Goal: Task Accomplishment & Management: Manage account settings

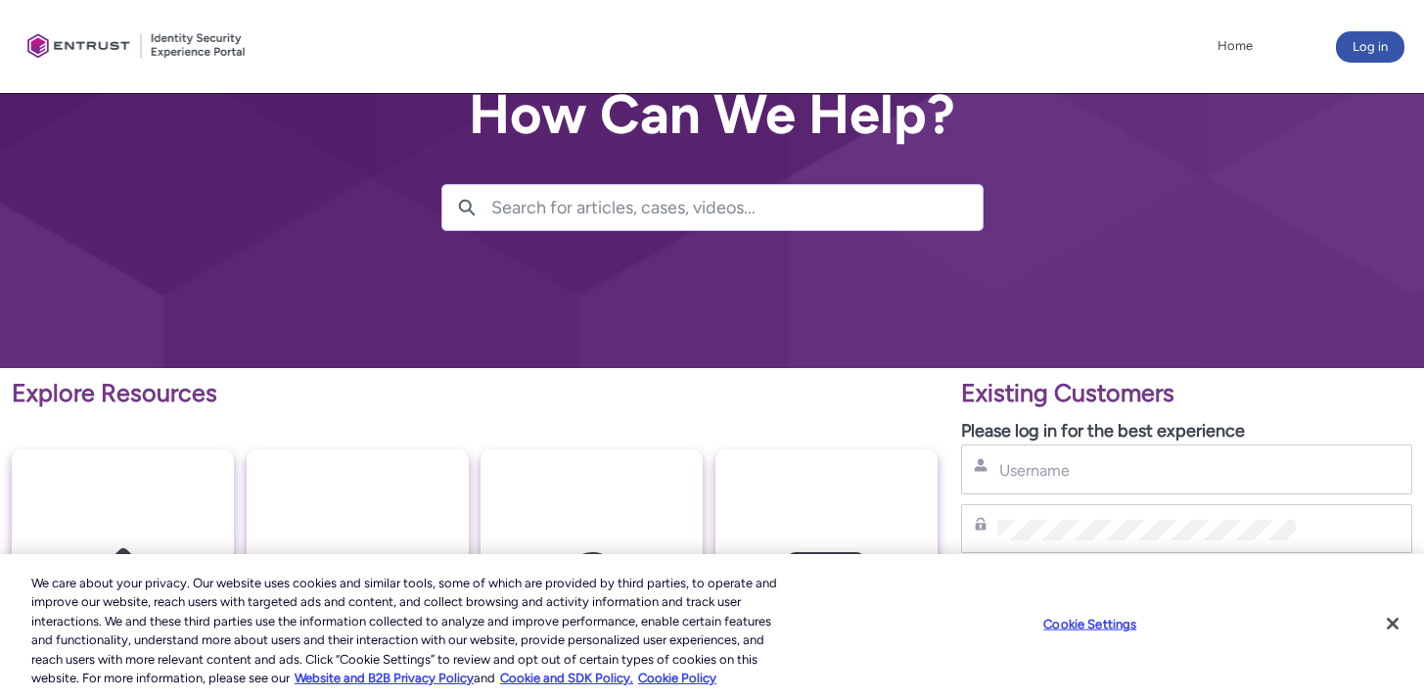
scroll to position [322, 0]
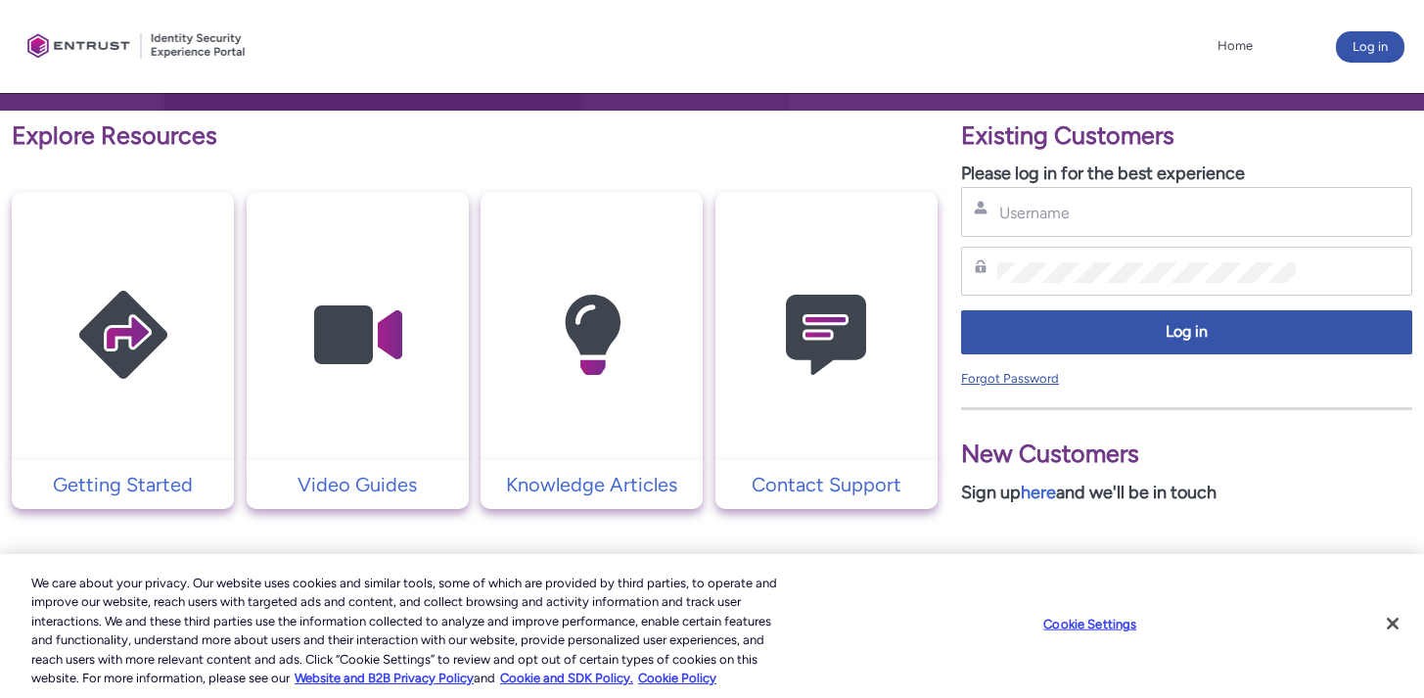
click at [1035, 379] on link "Forgot Password" at bounding box center [1010, 378] width 98 height 15
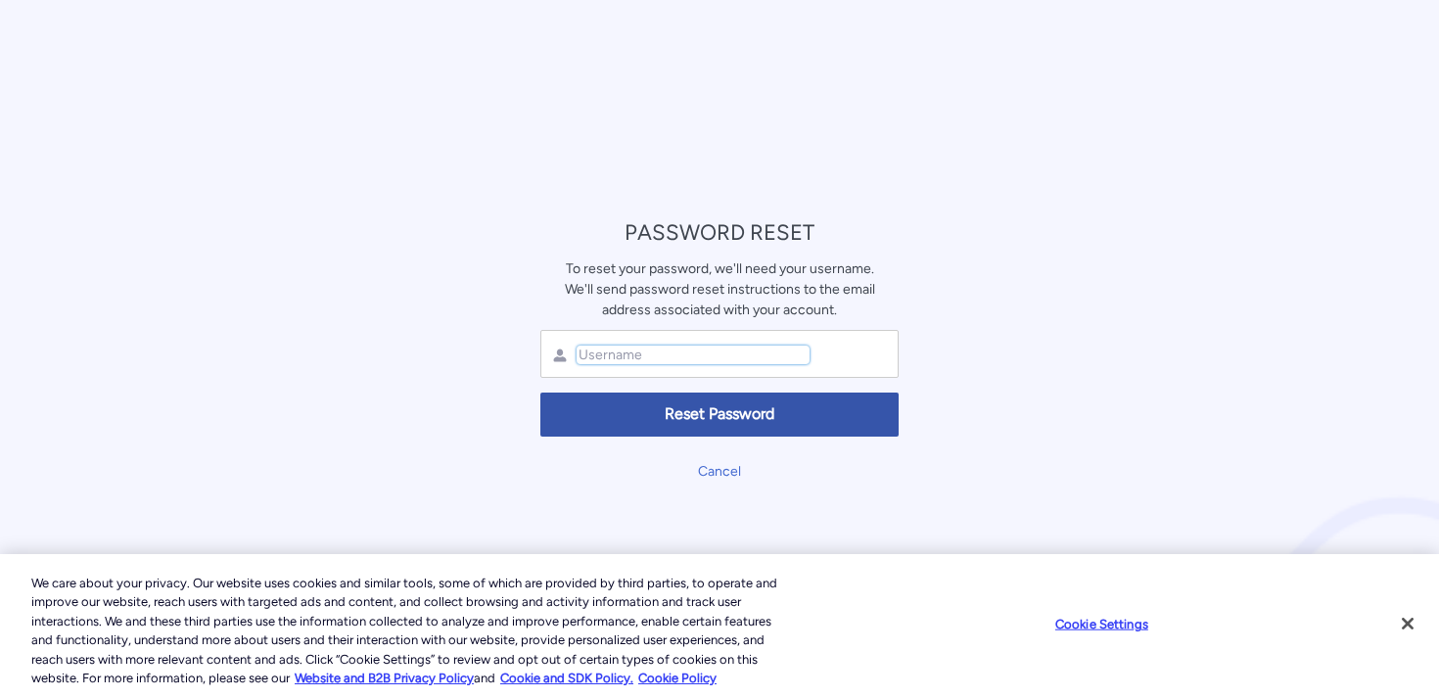
click at [755, 354] on input "text" at bounding box center [693, 355] width 233 height 19
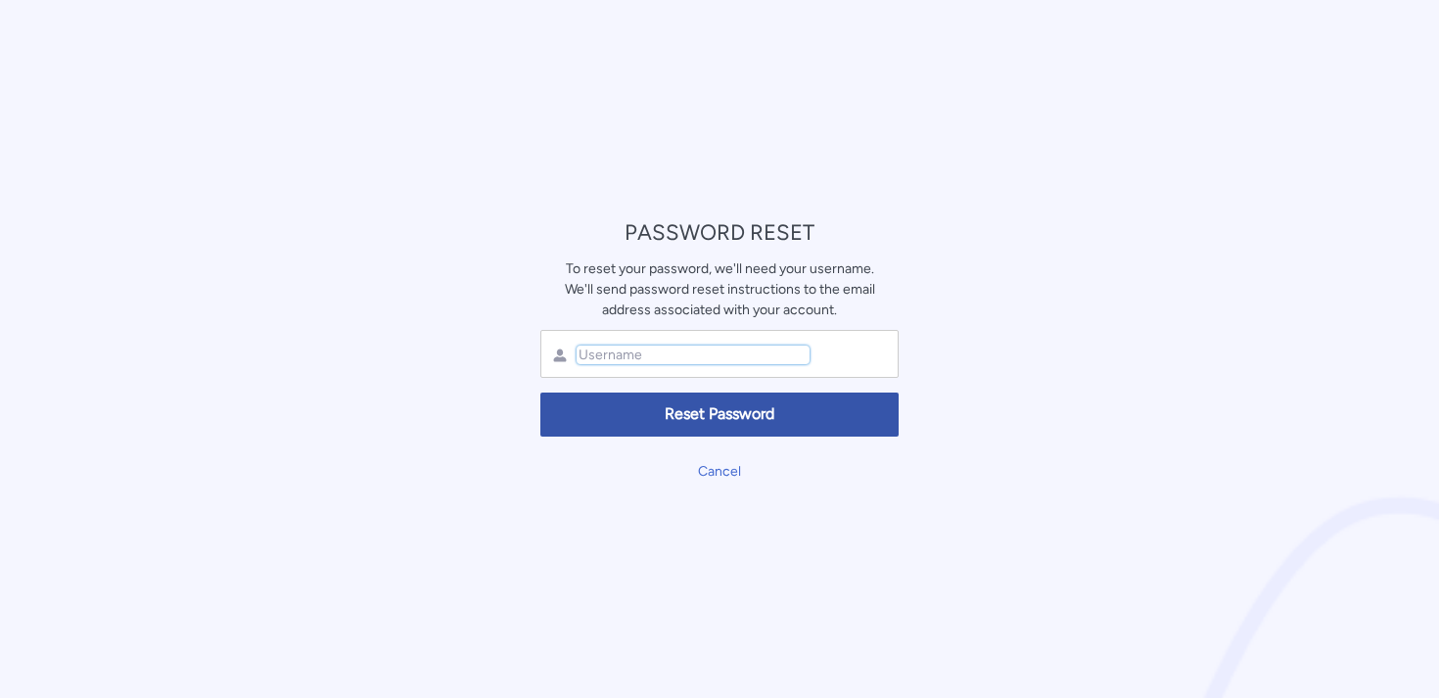
click at [640, 349] on input "text" at bounding box center [693, 355] width 233 height 19
type input "[EMAIL_ADDRESS][DOMAIN_NAME]"
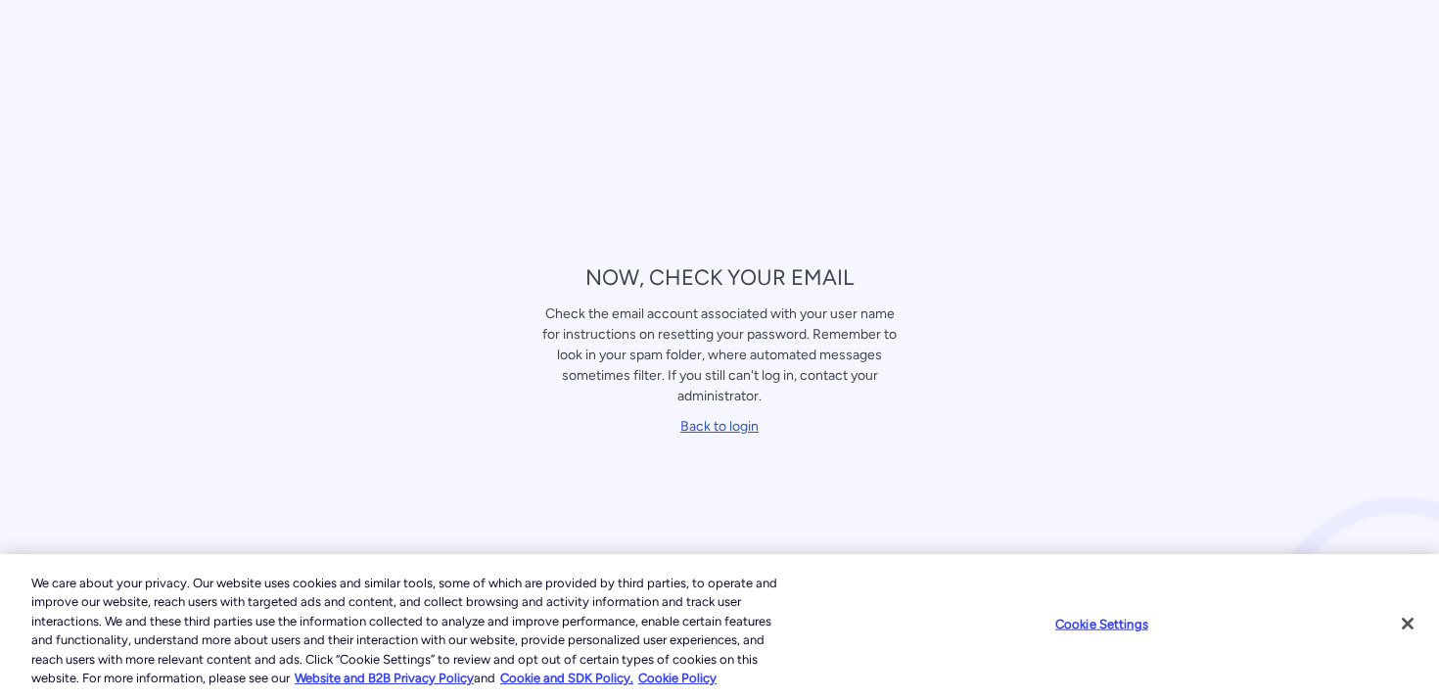
click at [733, 424] on link "Back to login" at bounding box center [719, 426] width 78 height 17
